Goal: Navigation & Orientation: Find specific page/section

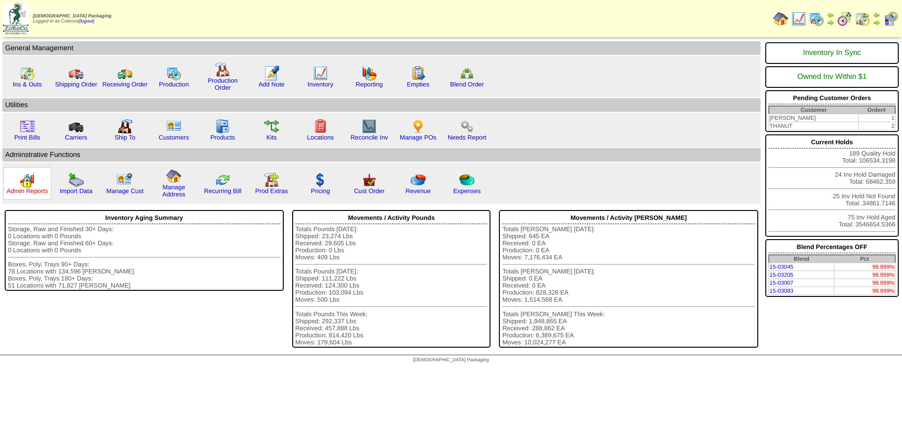
click at [41, 192] on link "Admin Reports" at bounding box center [27, 190] width 41 height 7
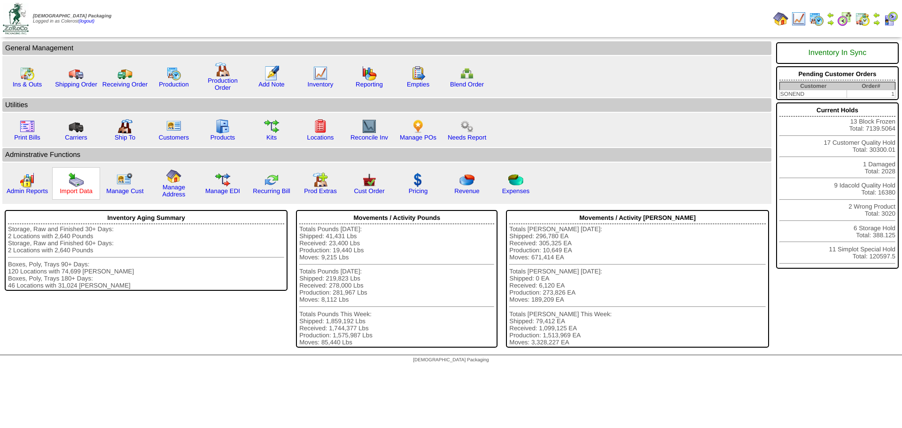
click at [66, 187] on link "Import Data" at bounding box center [76, 190] width 33 height 7
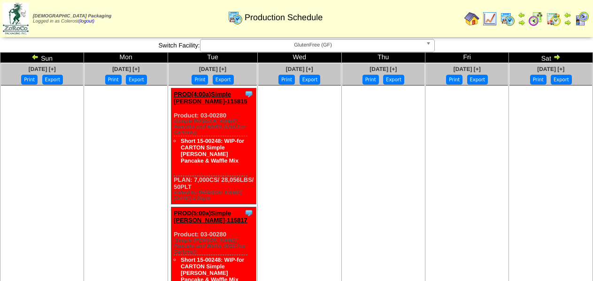
click at [35, 56] on img at bounding box center [35, 57] width 8 height 8
